Goal: Navigation & Orientation: Find specific page/section

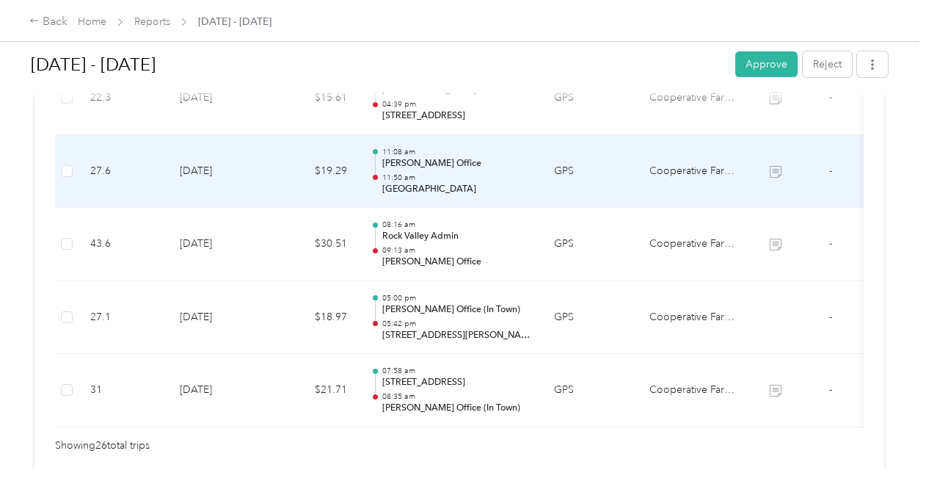
scroll to position [2054, 0]
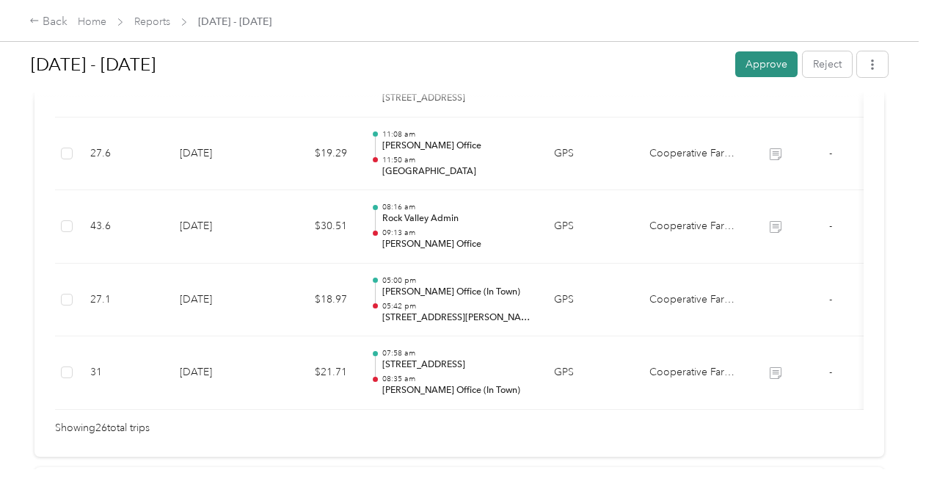
click at [744, 56] on button "Approve" at bounding box center [766, 64] width 62 height 26
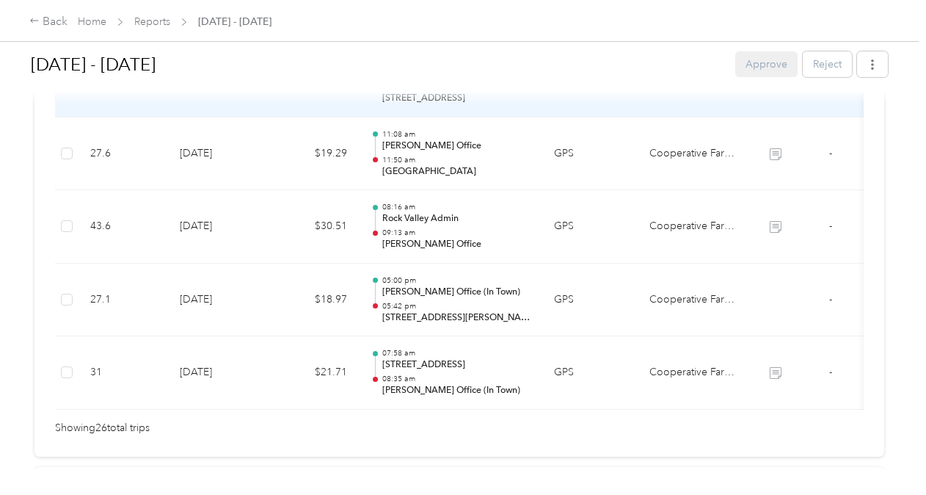
scroll to position [2018, 0]
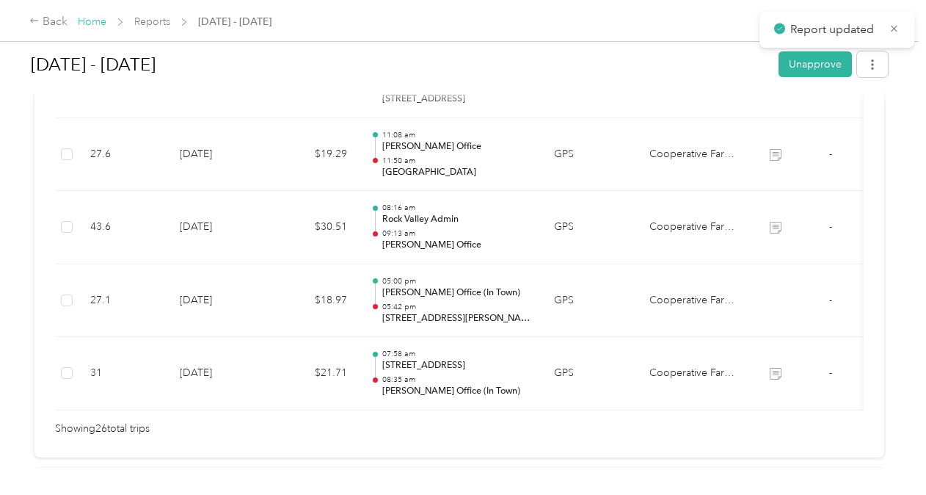
click at [92, 20] on link "Home" at bounding box center [92, 21] width 29 height 12
